Goal: Register for event/course

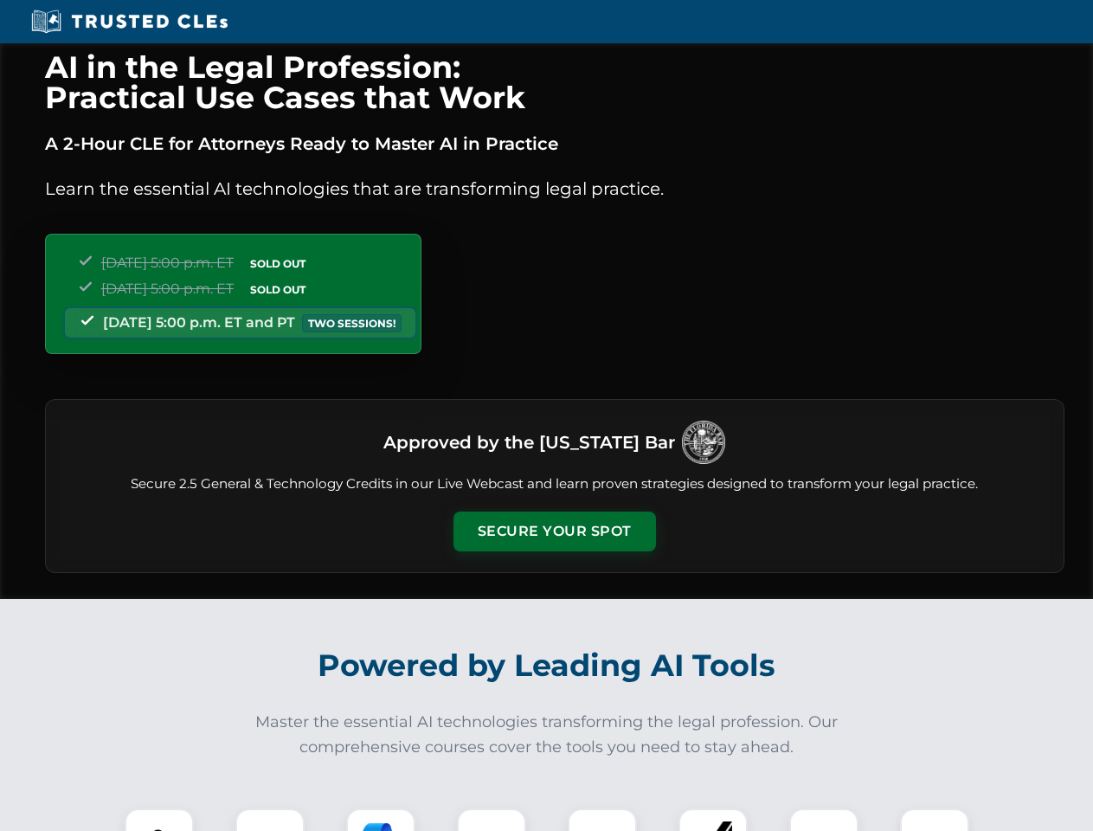
click at [554, 532] on button "Secure Your Spot" at bounding box center [555, 532] width 203 height 40
click at [159, 820] on img at bounding box center [159, 843] width 50 height 50
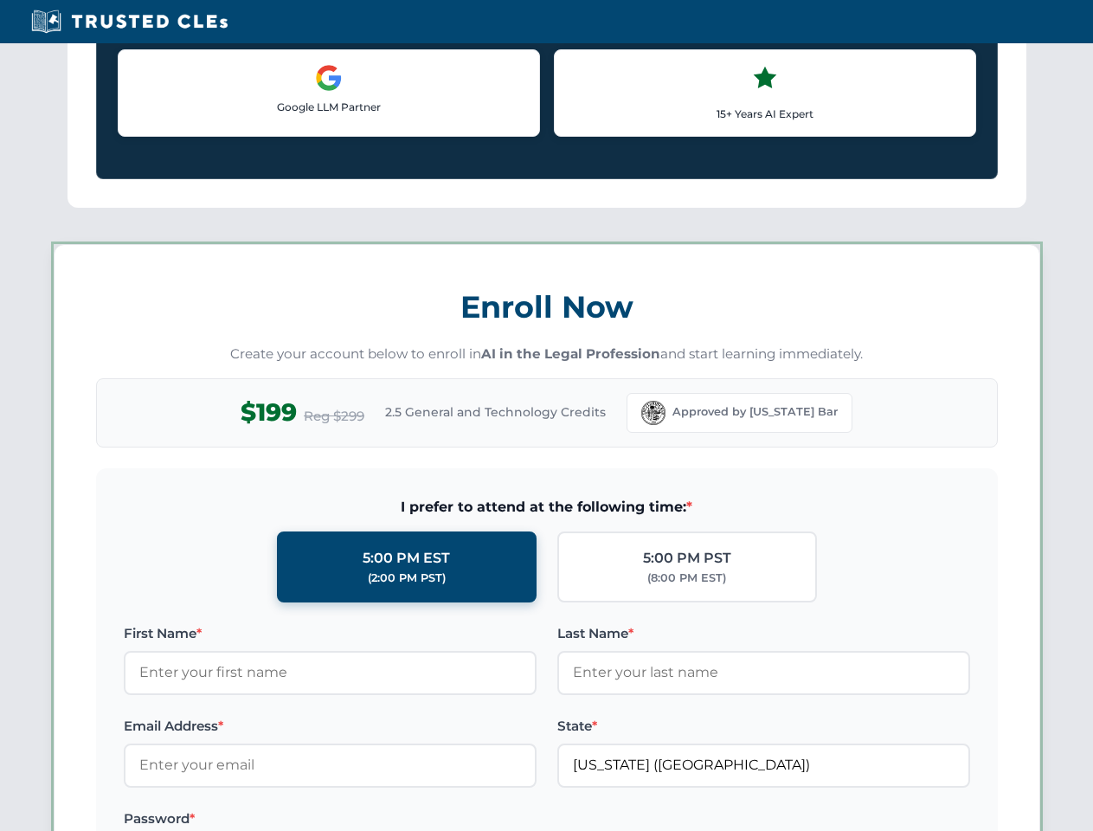
click at [381, 820] on label "Password *" at bounding box center [330, 819] width 413 height 21
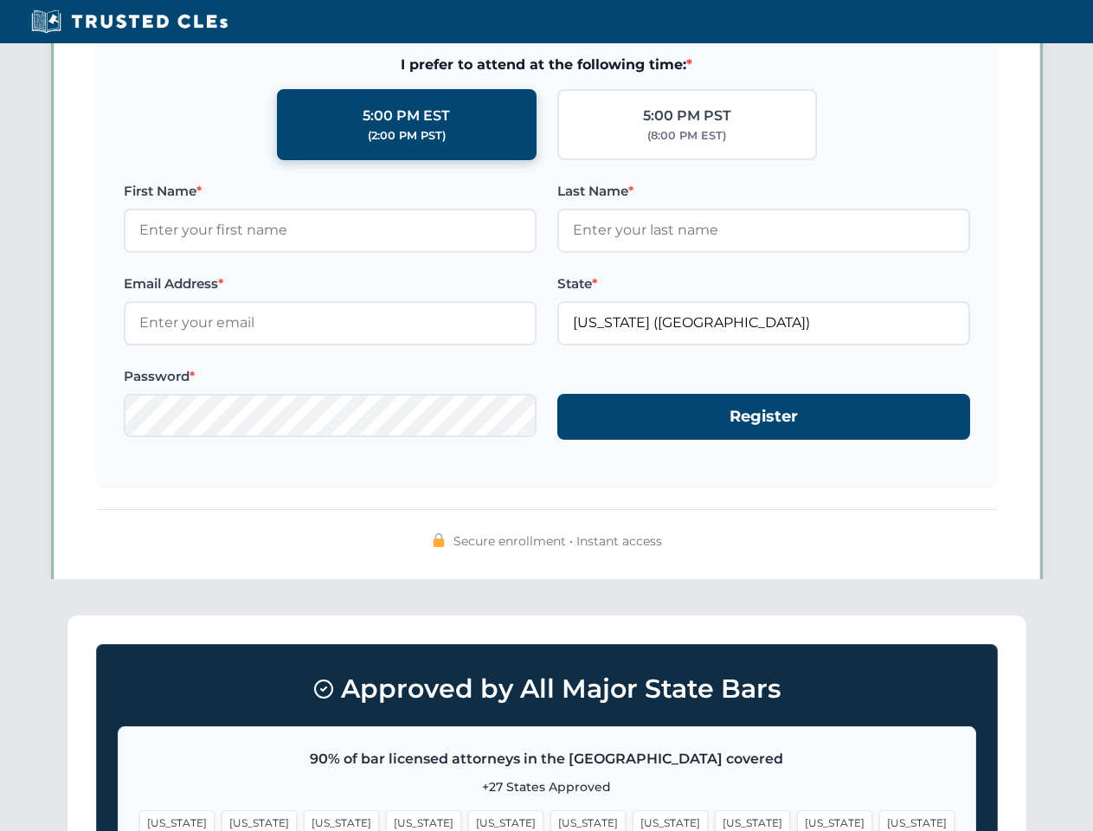
click at [797, 820] on span "[US_STATE]" at bounding box center [834, 822] width 75 height 25
